Goal: Task Accomplishment & Management: Book appointment/travel/reservation

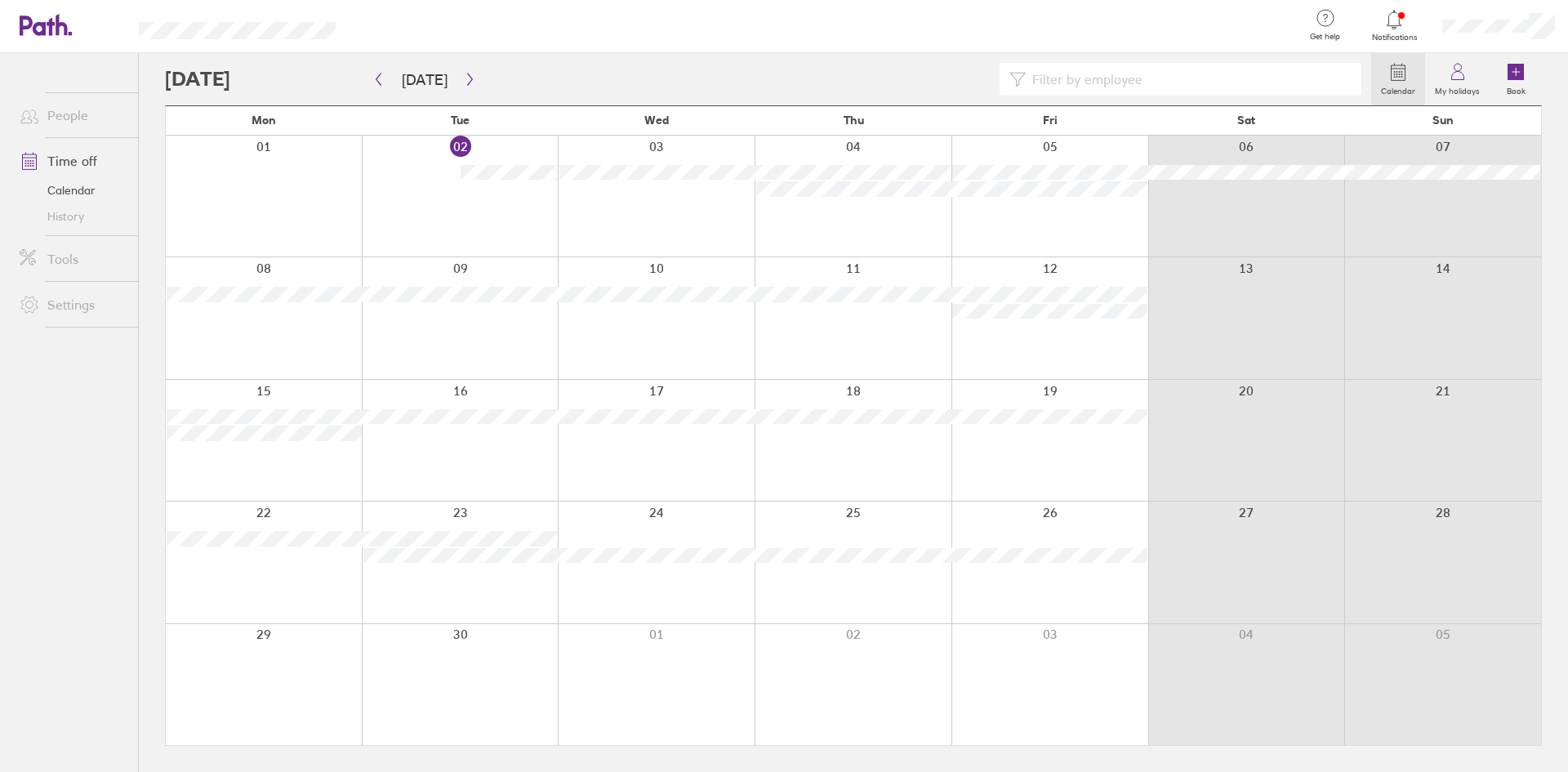
click at [709, 430] on div at bounding box center [656, 440] width 196 height 121
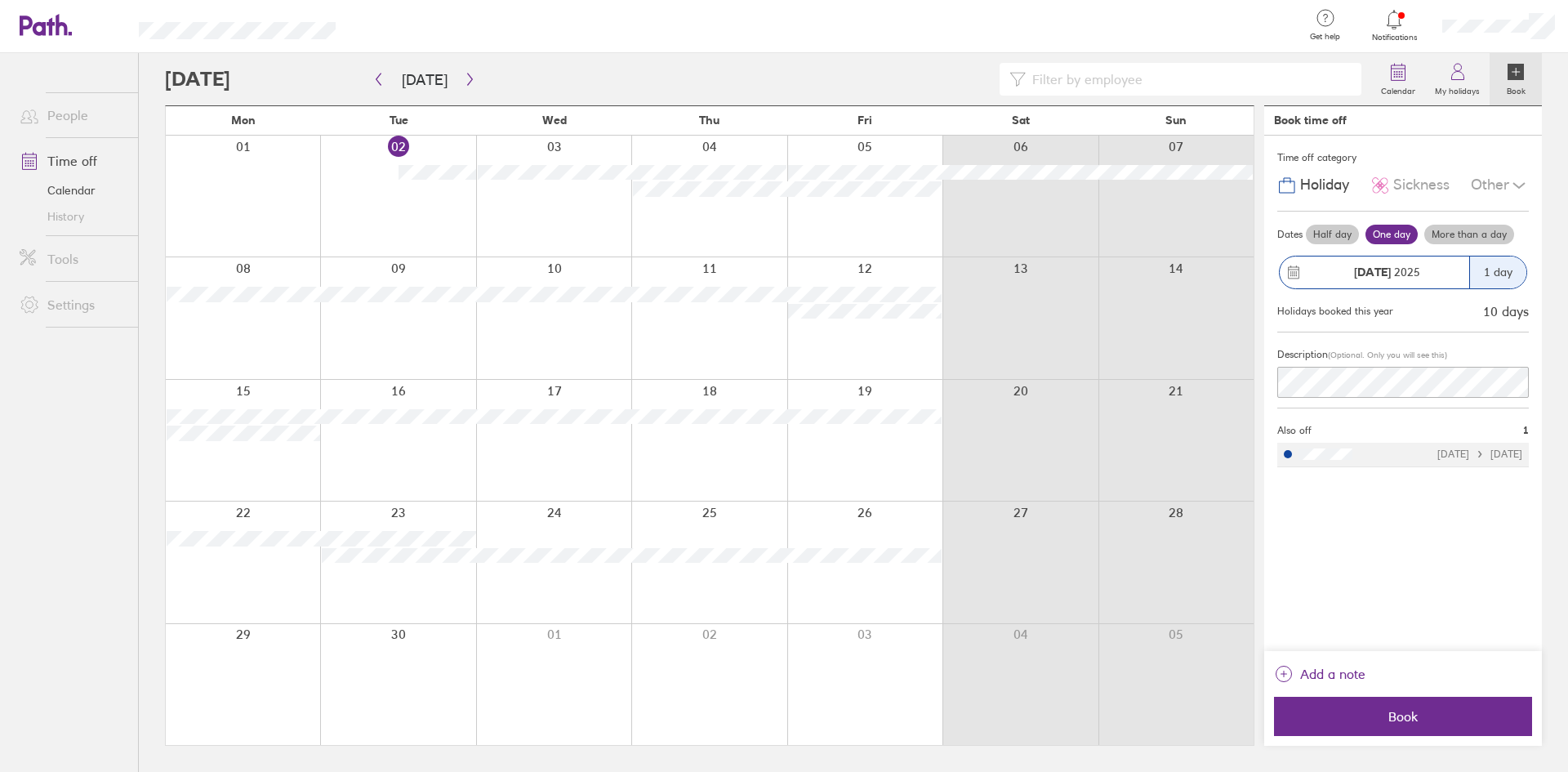
click at [1492, 280] on div "1 day" at bounding box center [1498, 272] width 58 height 32
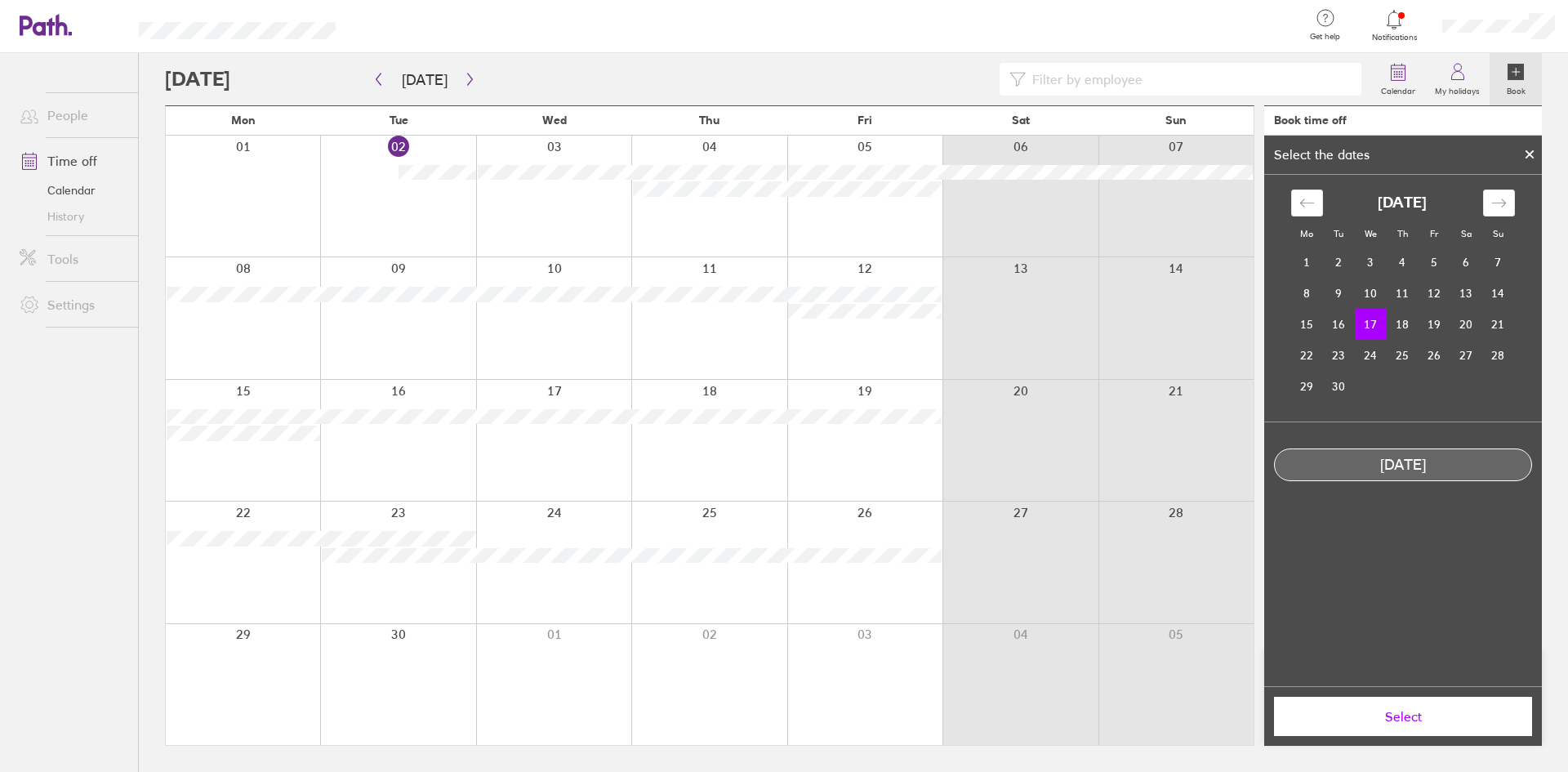
click at [1372, 328] on td "17" at bounding box center [1371, 324] width 32 height 31
click at [1394, 323] on td "18" at bounding box center [1402, 324] width 32 height 31
drag, startPoint x: 1368, startPoint y: 322, endPoint x: 1400, endPoint y: 332, distance: 33.5
click at [1412, 318] on tr "15 16 17 18 19 20 21" at bounding box center [1402, 324] width 223 height 31
click at [1370, 329] on td "17" at bounding box center [1371, 324] width 32 height 31
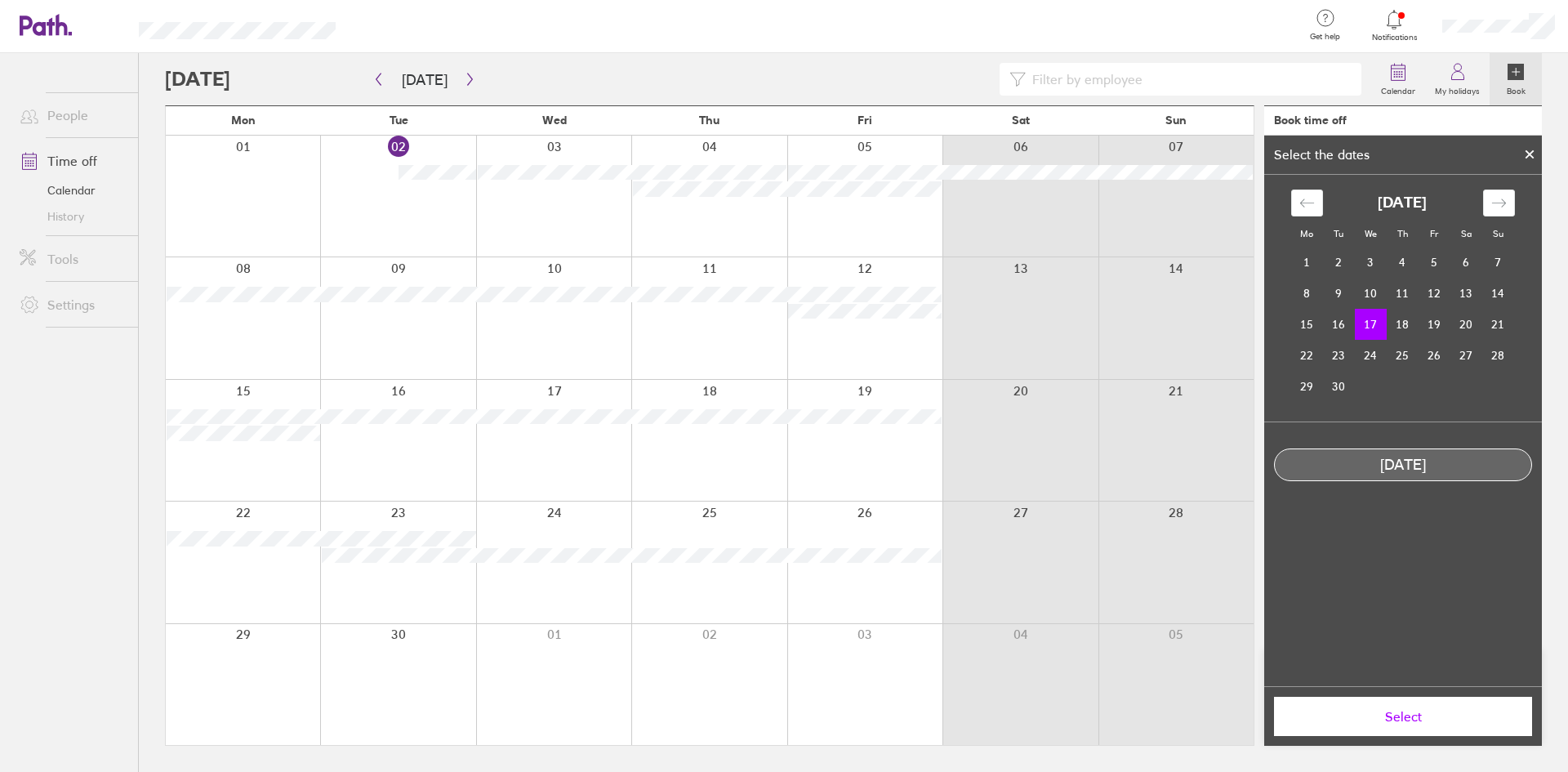
click at [1413, 715] on span "Select" at bounding box center [1402, 716] width 235 height 14
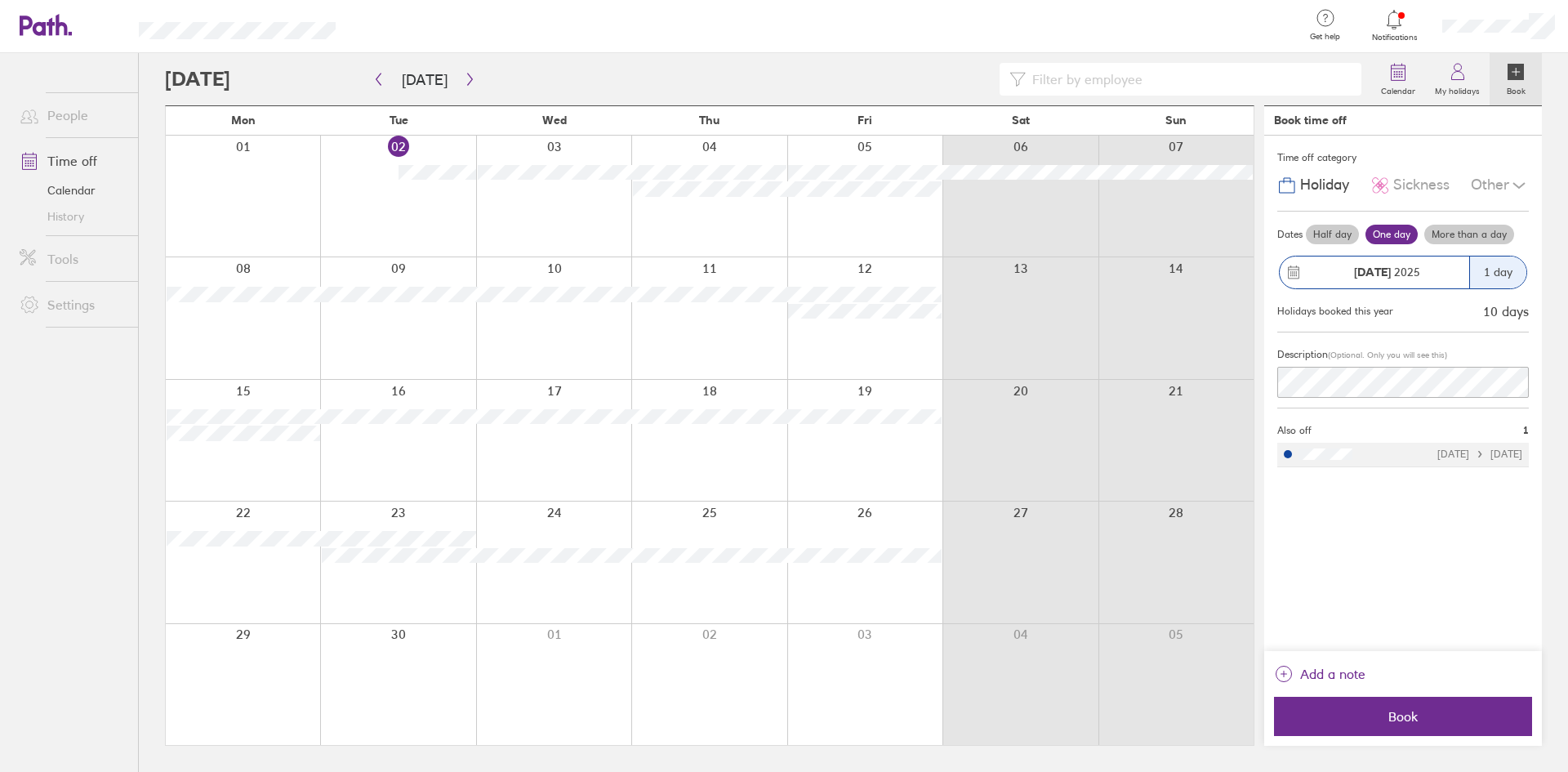
click at [1457, 229] on label "More than a day" at bounding box center [1469, 234] width 90 height 19
click at [0, 0] on input "More than a day" at bounding box center [0, 0] width 0 height 0
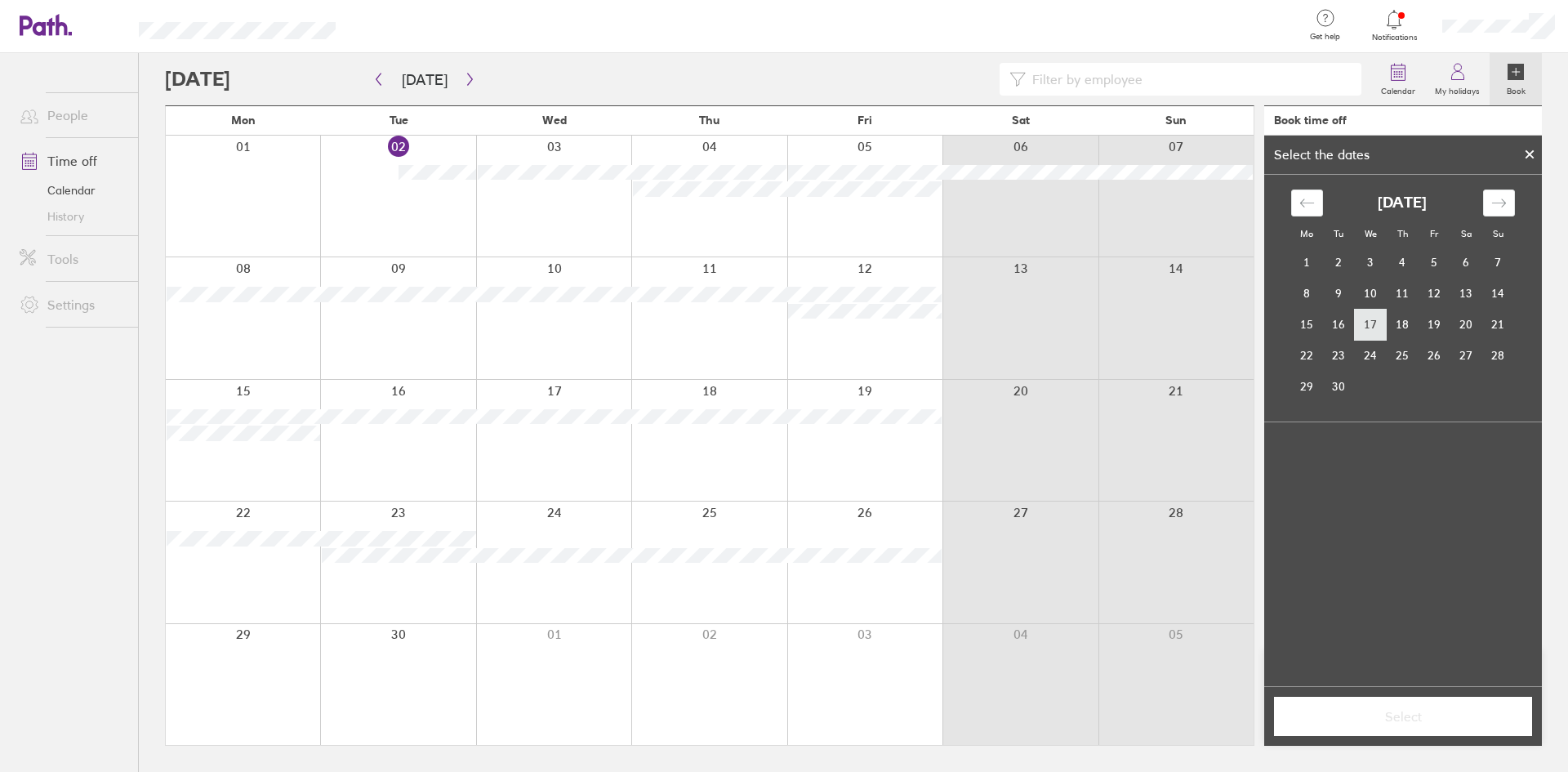
click at [1372, 326] on td "17" at bounding box center [1371, 324] width 32 height 31
click at [1395, 329] on td "18" at bounding box center [1402, 324] width 32 height 31
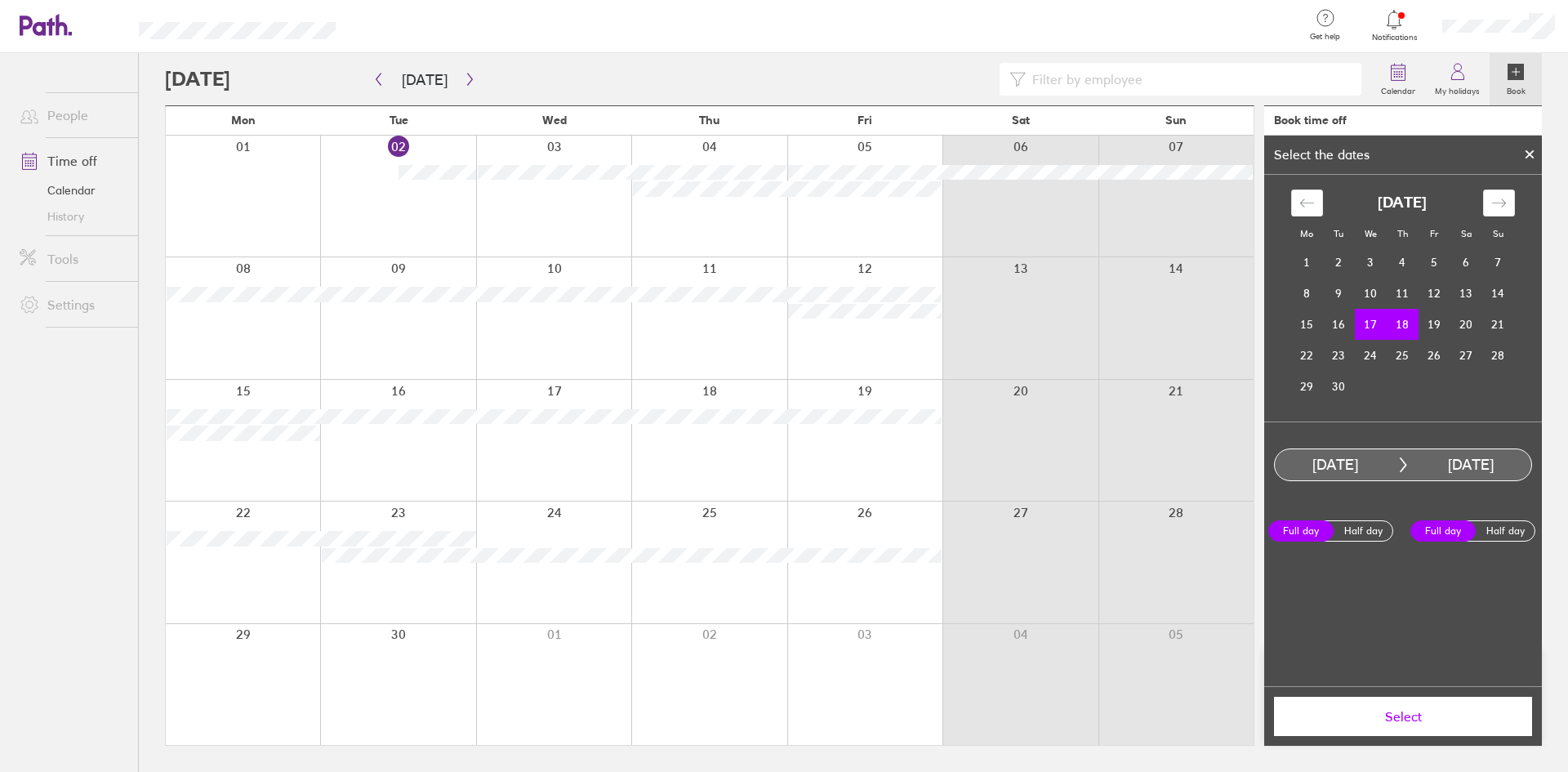
click at [1444, 715] on span "Select" at bounding box center [1402, 716] width 235 height 14
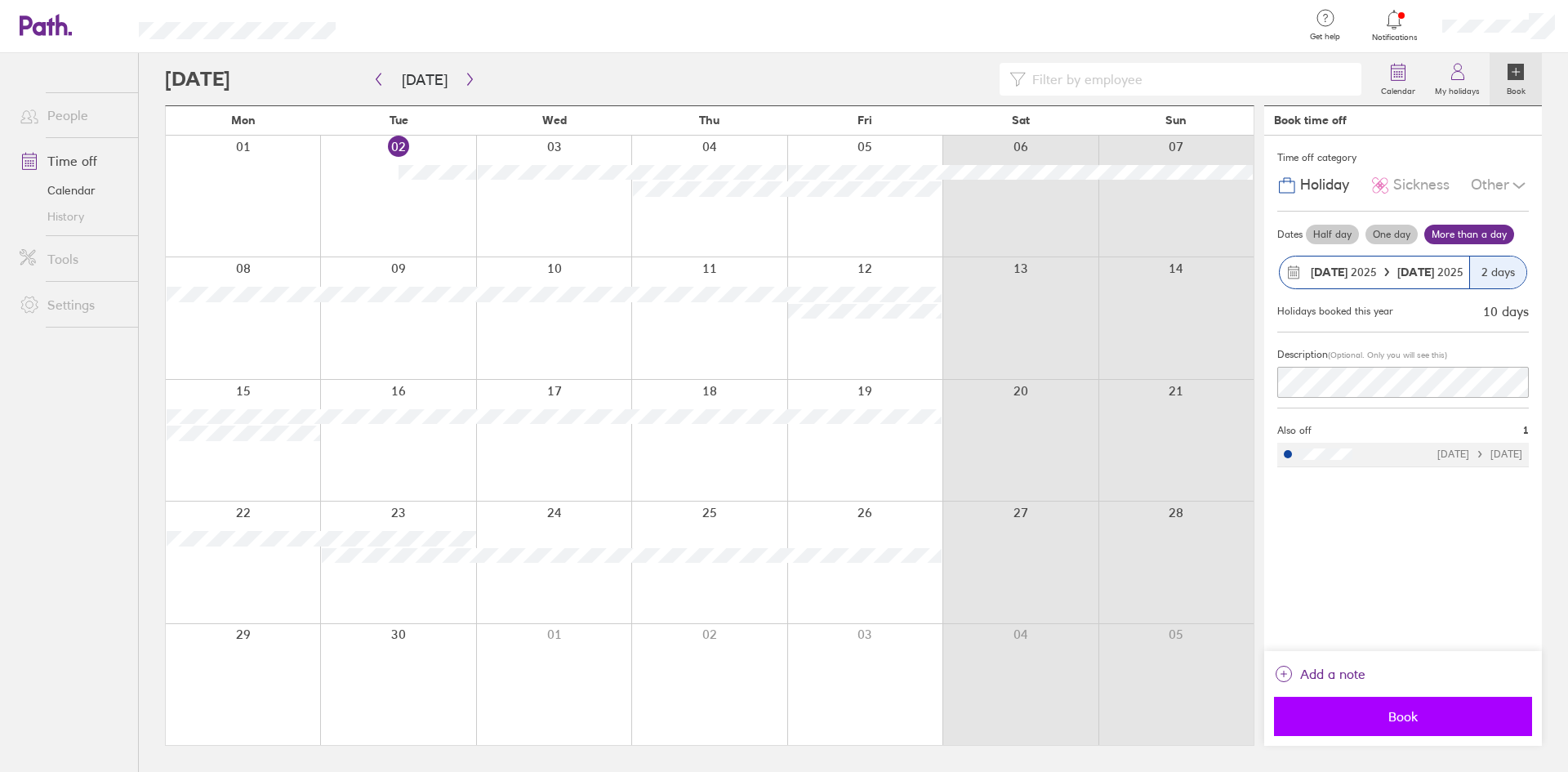
click at [1442, 713] on span "Book" at bounding box center [1402, 716] width 235 height 14
